Goal: Task Accomplishment & Management: Use online tool/utility

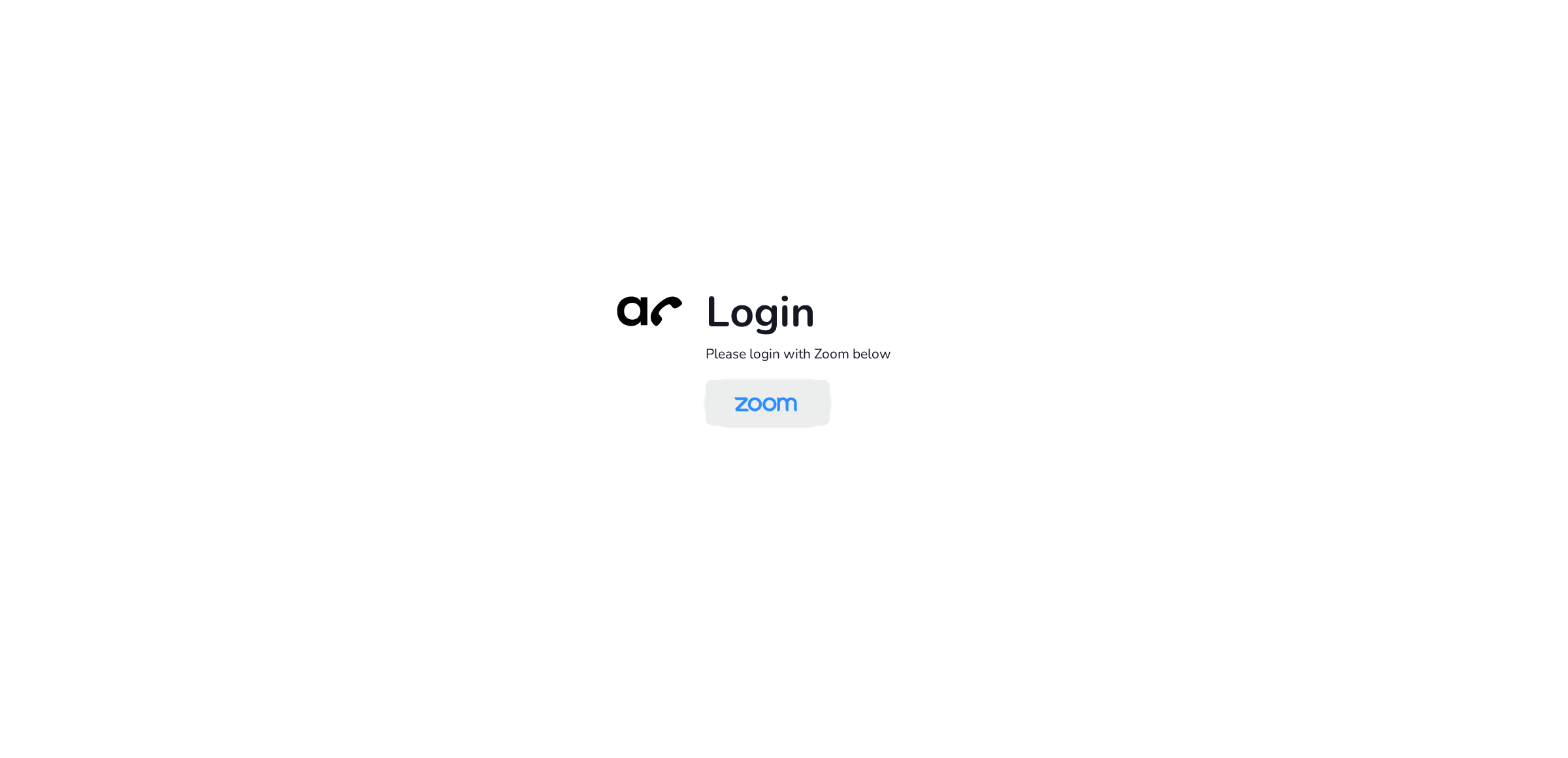
drag, startPoint x: 773, startPoint y: 400, endPoint x: 783, endPoint y: 400, distance: 10.0
click at [773, 400] on img at bounding box center [766, 404] width 90 height 42
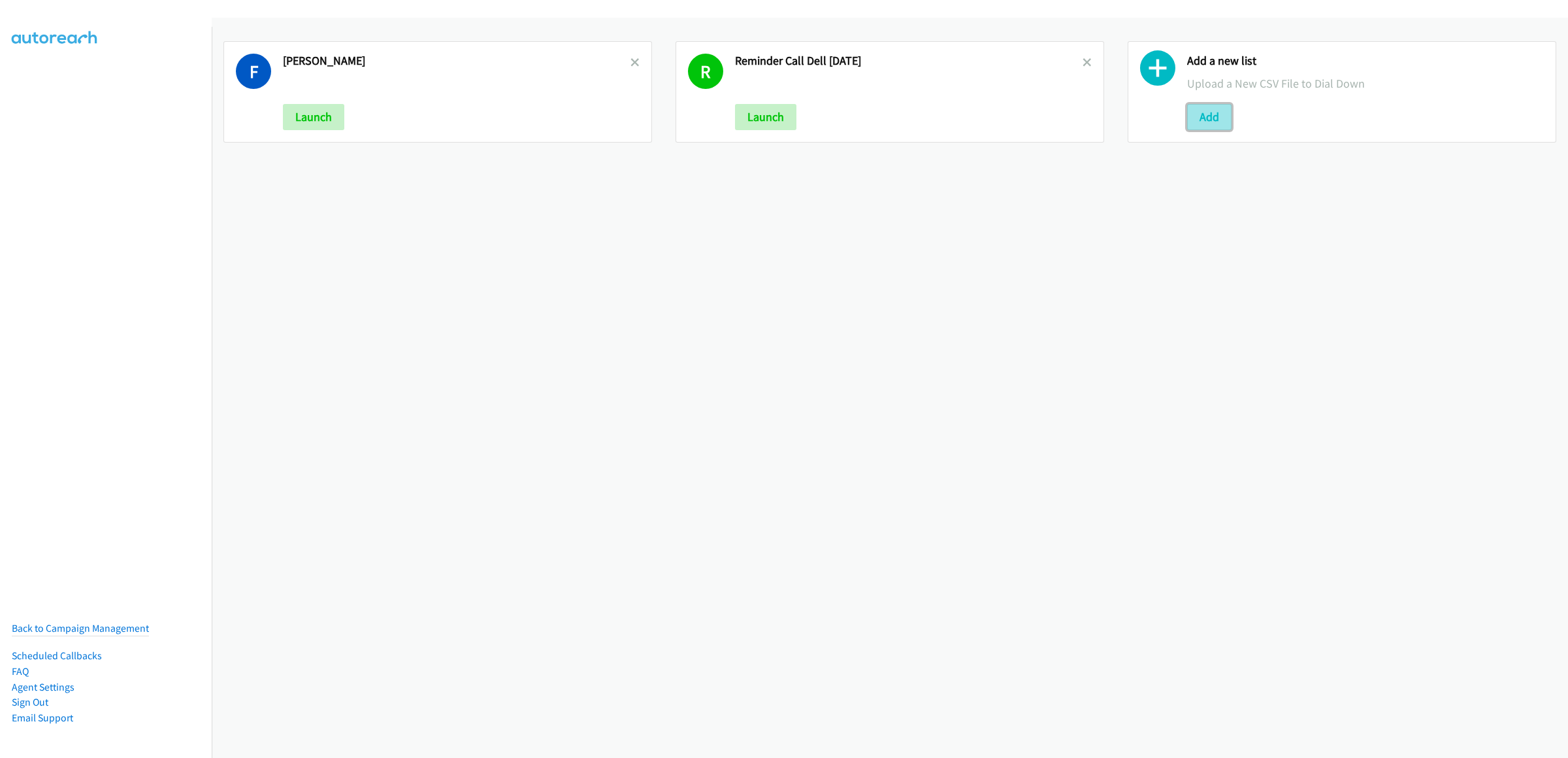
click at [1201, 120] on button "Add" at bounding box center [1210, 117] width 45 height 26
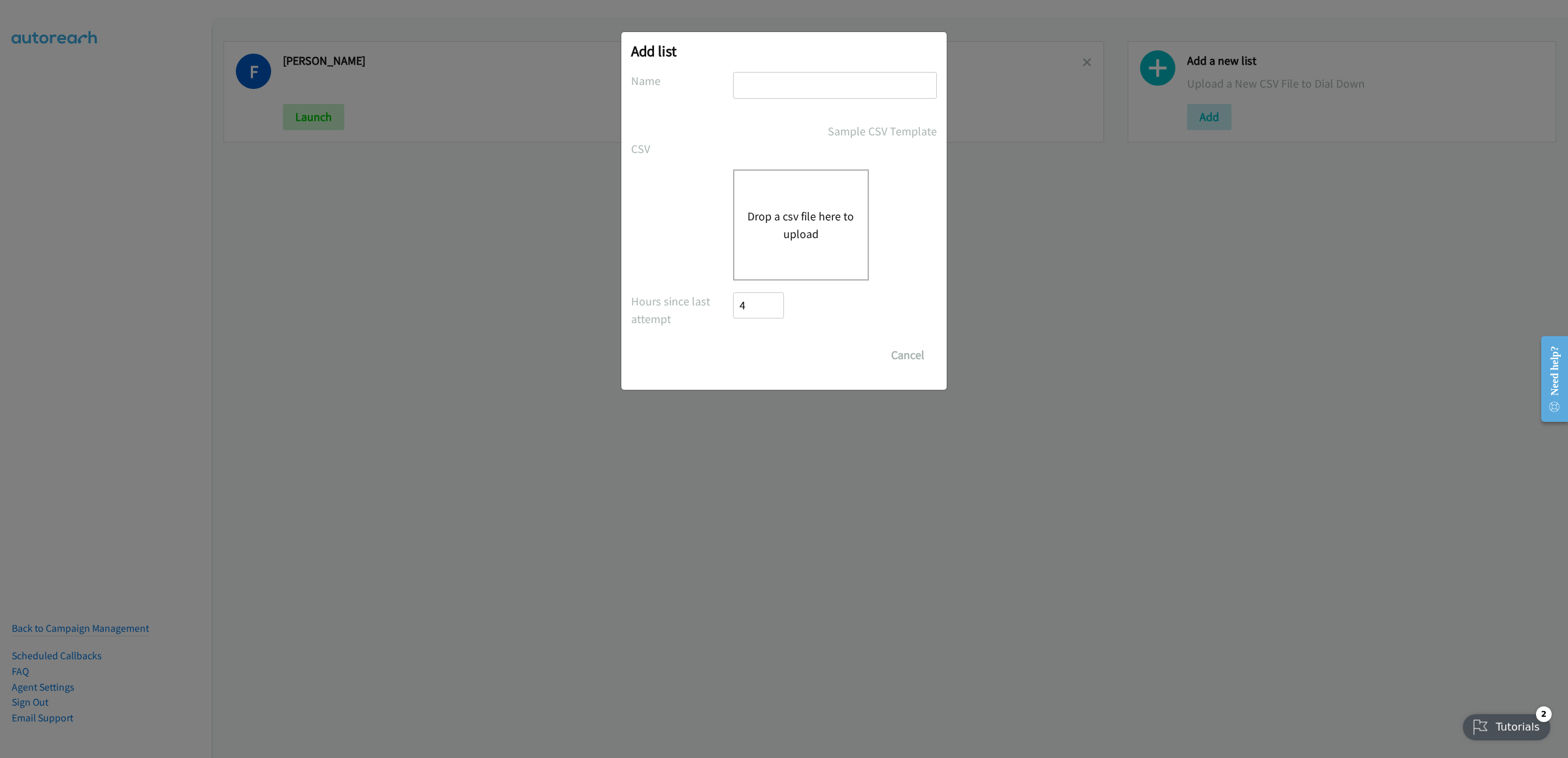
click at [751, 86] on input "text" at bounding box center [835, 85] width 204 height 27
type input "dellreminder"
click at [786, 232] on button "Drop a csv file here to upload" at bounding box center [801, 225] width 107 height 35
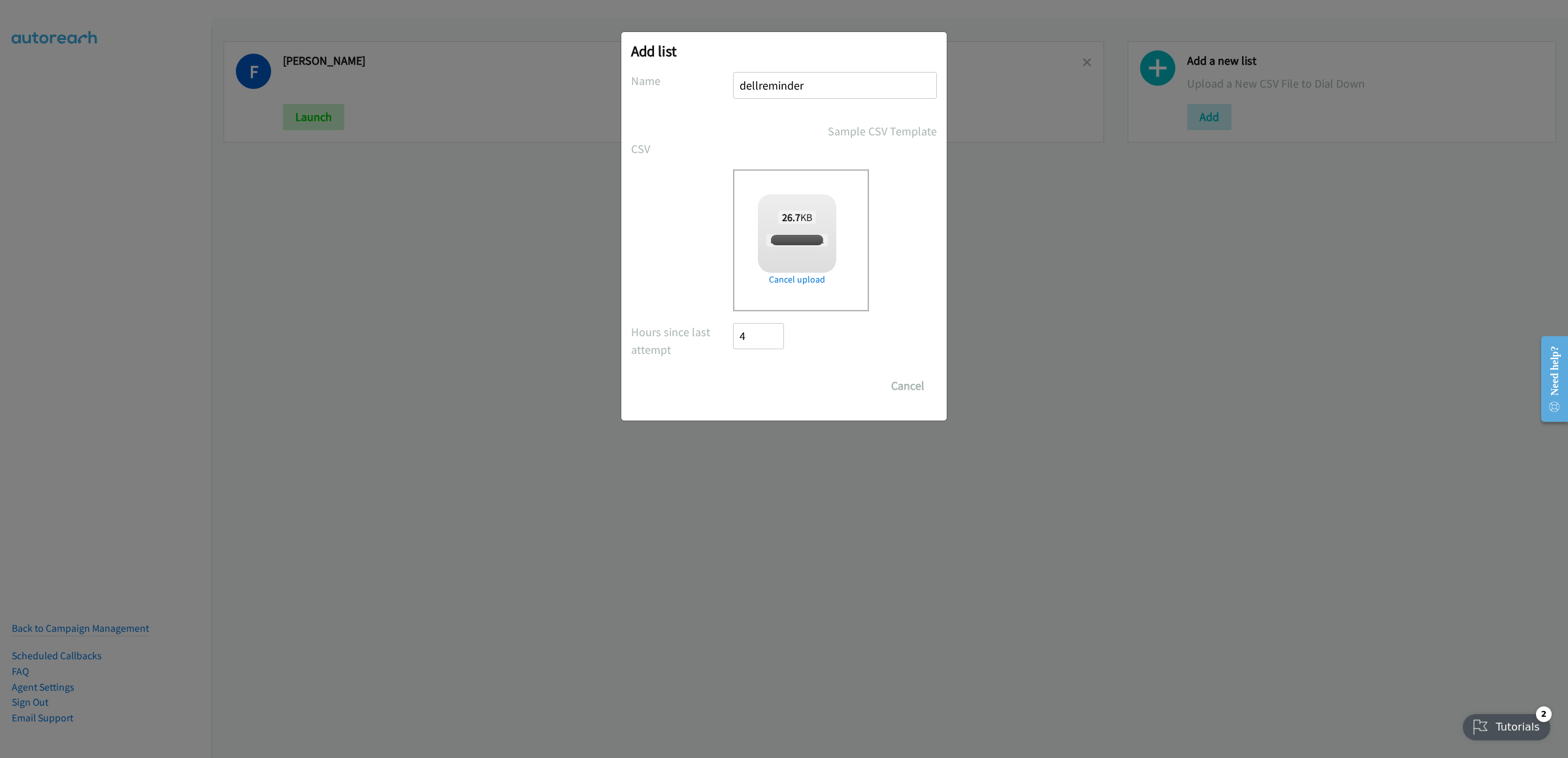
checkbox input "true"
click at [753, 381] on input "Save List" at bounding box center [767, 386] width 69 height 26
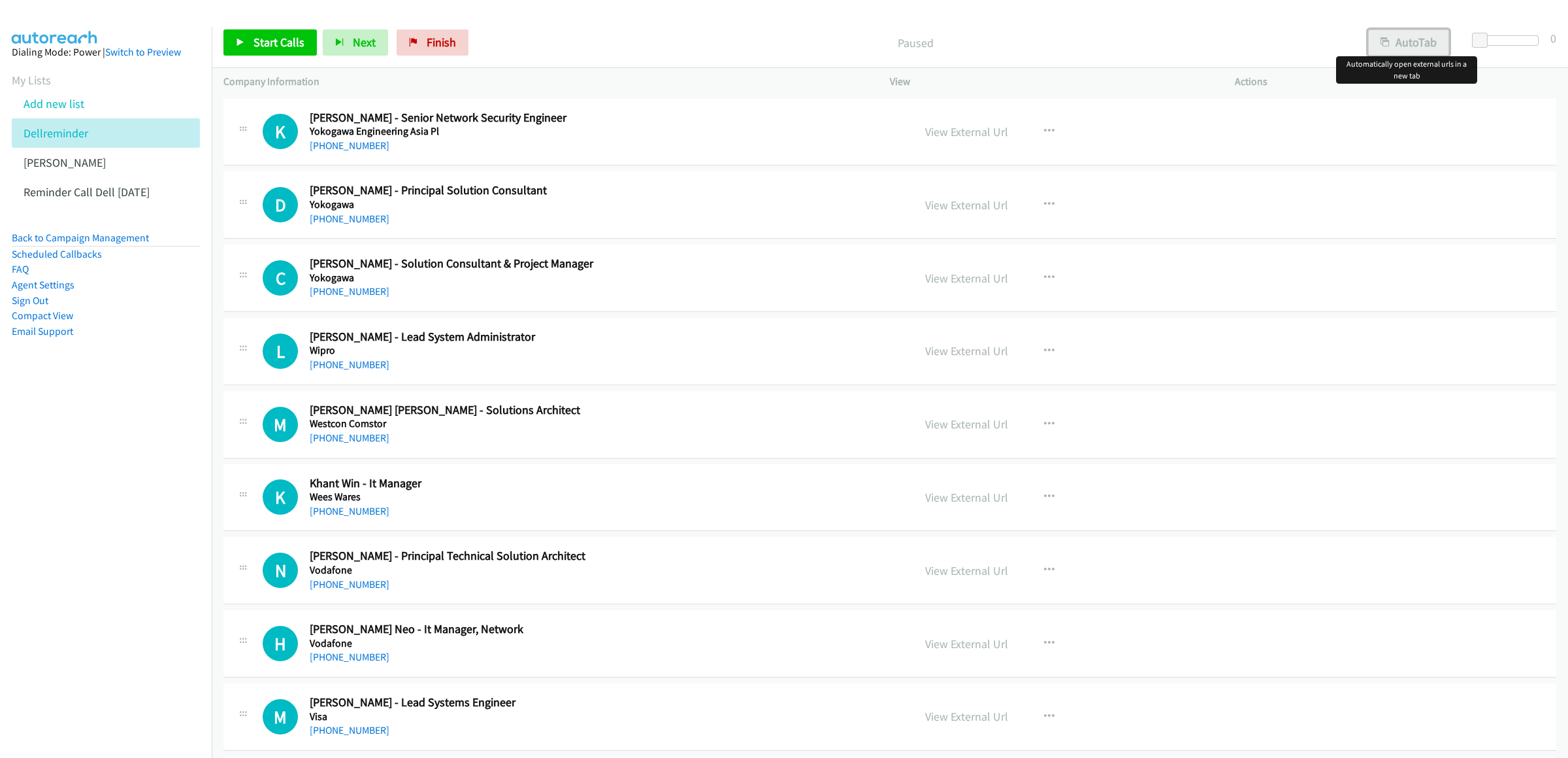
click at [1389, 41] on button "AutoTab" at bounding box center [1409, 42] width 81 height 26
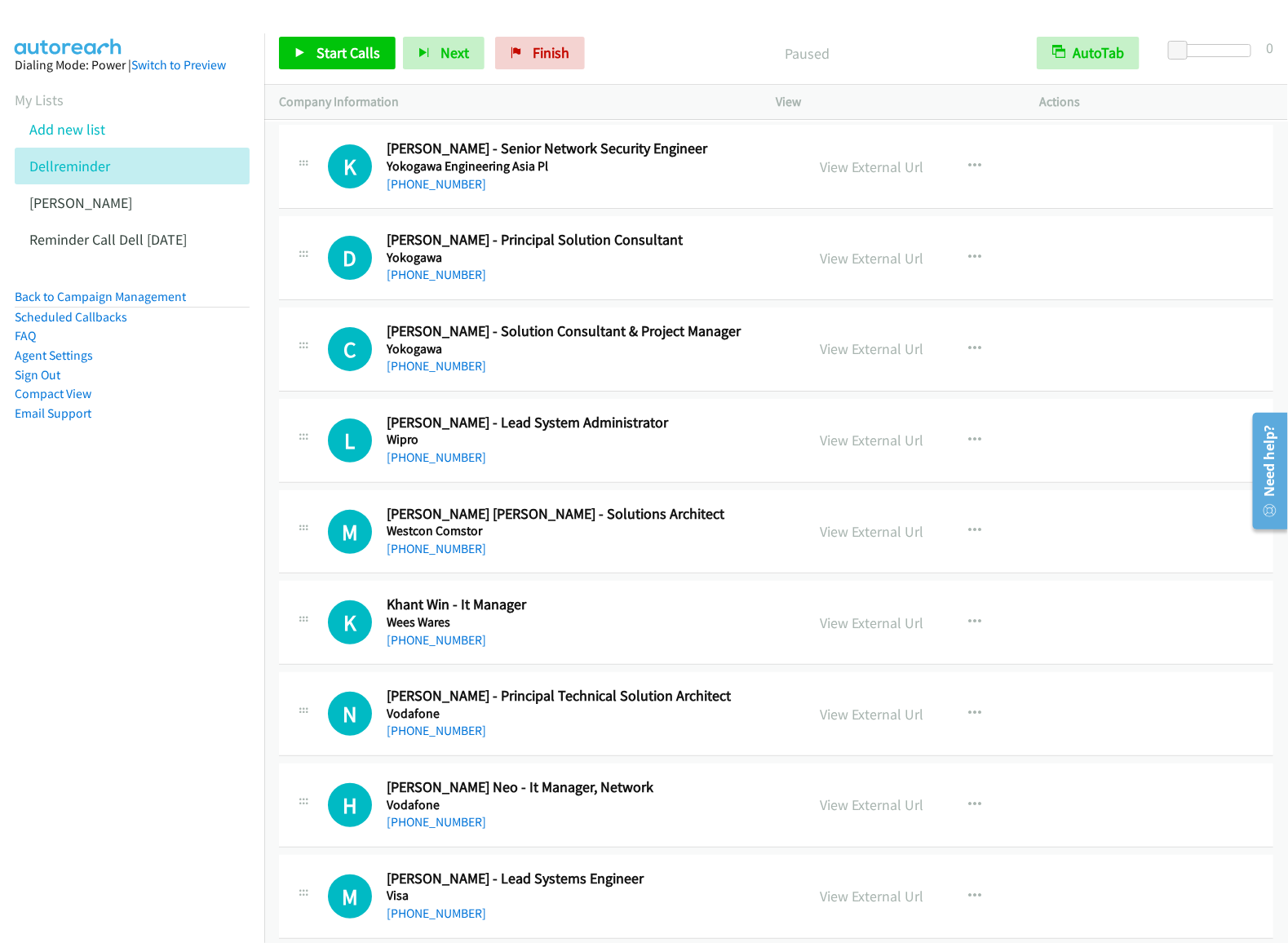
drag, startPoint x: 130, startPoint y: 570, endPoint x: 157, endPoint y: 491, distance: 83.5
click at [130, 570] on nav "Dialing Mode: Power | Switch to Preview My Lists Add new list Dellreminder Frid…" at bounding box center [132, 505] width 265 height 943
